Goal: Task Accomplishment & Management: Manage account settings

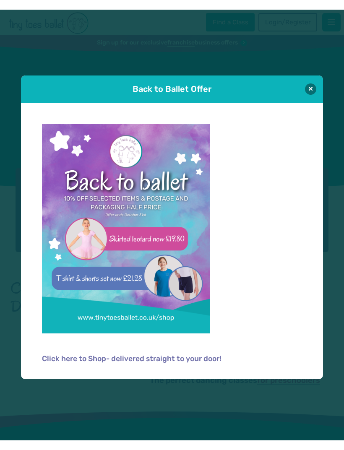
scroll to position [45, 0]
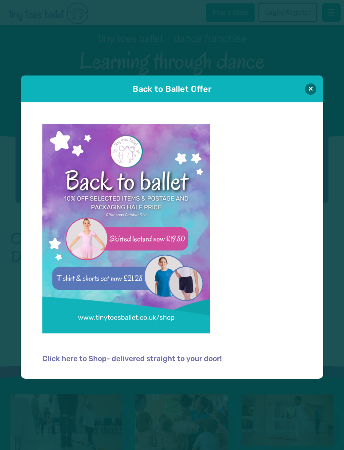
click at [306, 93] on div "Back to Ballet Offer" at bounding box center [172, 88] width 302 height 27
click at [314, 85] on button at bounding box center [310, 88] width 11 height 11
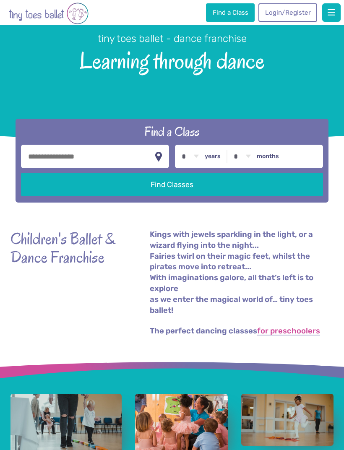
click at [280, 10] on link "Login/Register" at bounding box center [287, 12] width 59 height 18
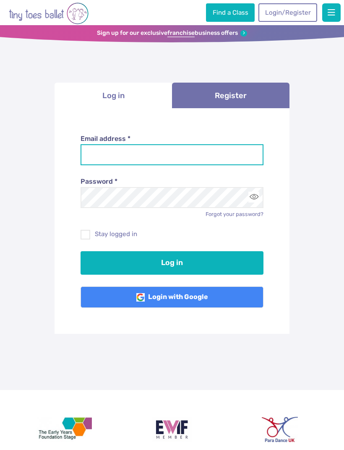
click at [109, 159] on input "Email address *" at bounding box center [171, 154] width 183 height 21
type input "**********"
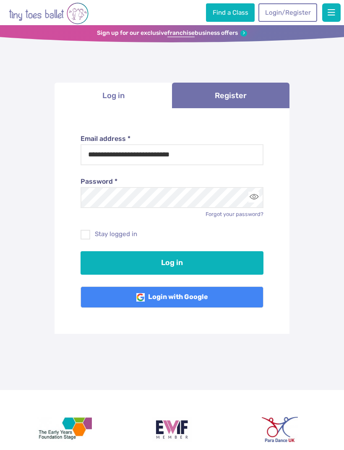
click at [172, 261] on button "Log in" at bounding box center [171, 262] width 183 height 23
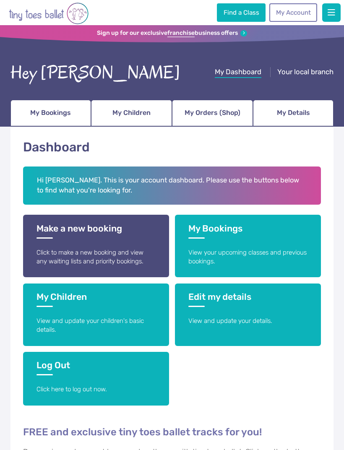
click at [89, 239] on link "Make a new booking Click to make a new booking and view any waiting lists and p…" at bounding box center [95, 246] width 145 height 62
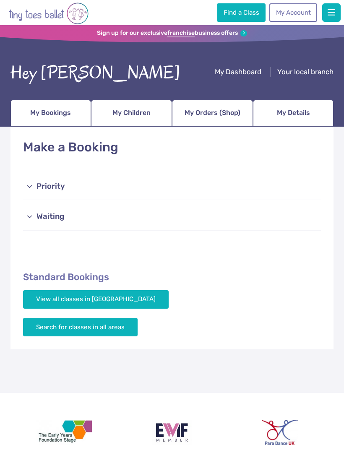
click at [54, 114] on span "My Bookings" at bounding box center [50, 112] width 41 height 13
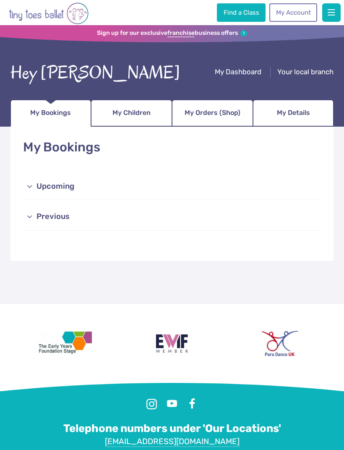
click at [41, 188] on link "Upcoming" at bounding box center [171, 186] width 297 height 27
